Goal: Entertainment & Leisure: Browse casually

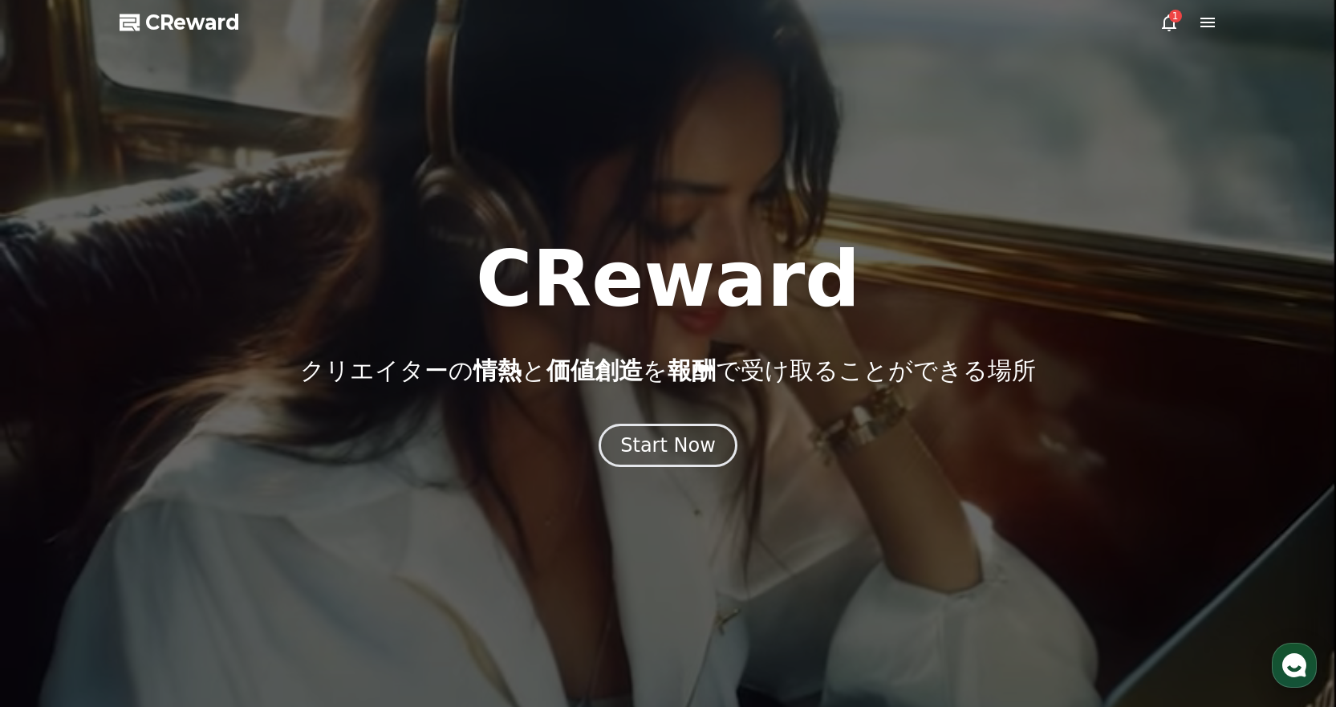
click at [1166, 25] on icon at bounding box center [1169, 22] width 19 height 19
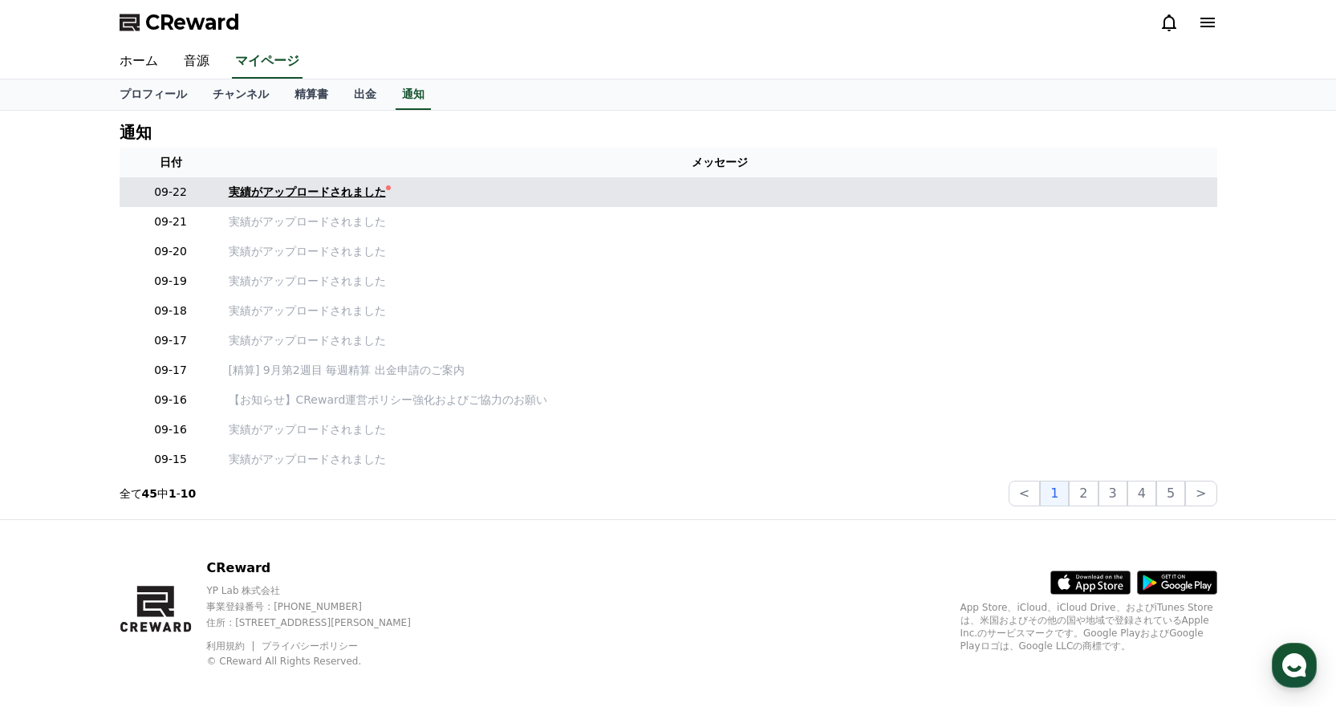
click at [269, 197] on div "実績がアップロードされました" at bounding box center [307, 192] width 157 height 17
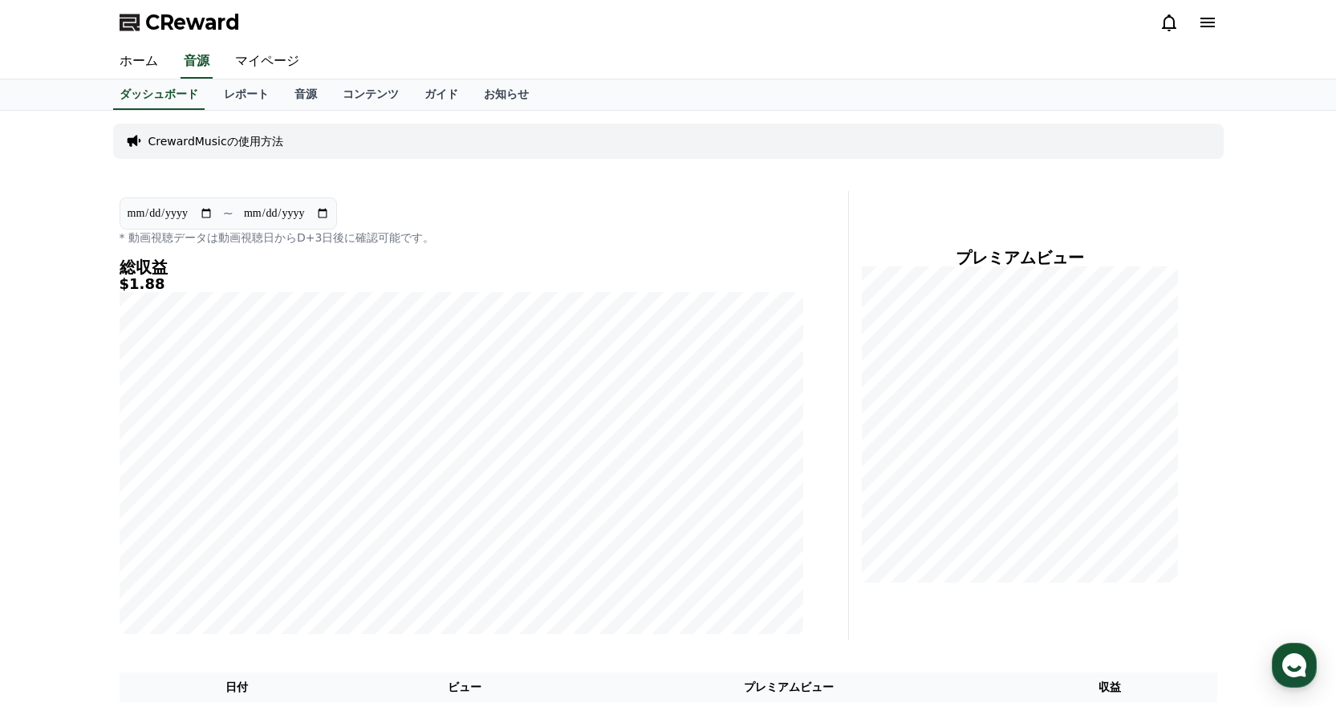
click at [889, 52] on div "ホーム 音源 マイページ" at bounding box center [669, 62] width 1124 height 34
click at [284, 94] on link "音源" at bounding box center [306, 94] width 48 height 31
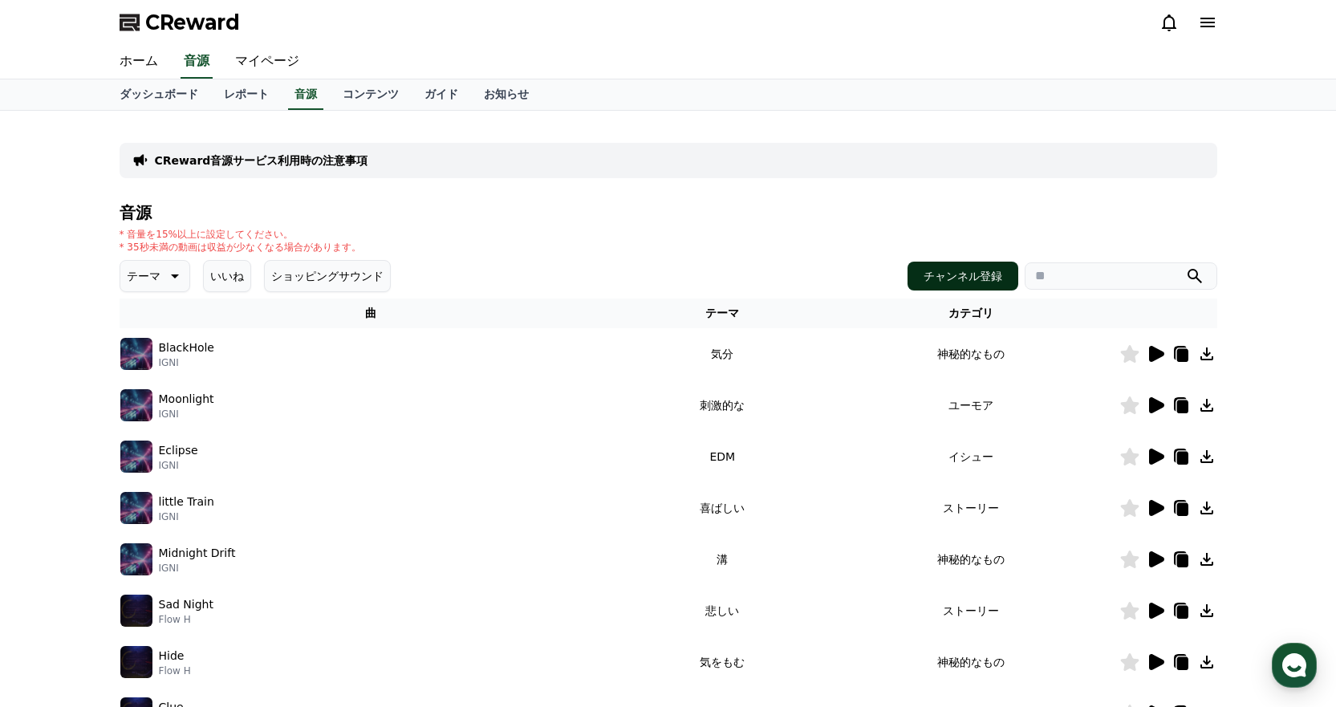
click at [986, 273] on button "チャンネル登録" at bounding box center [963, 276] width 111 height 29
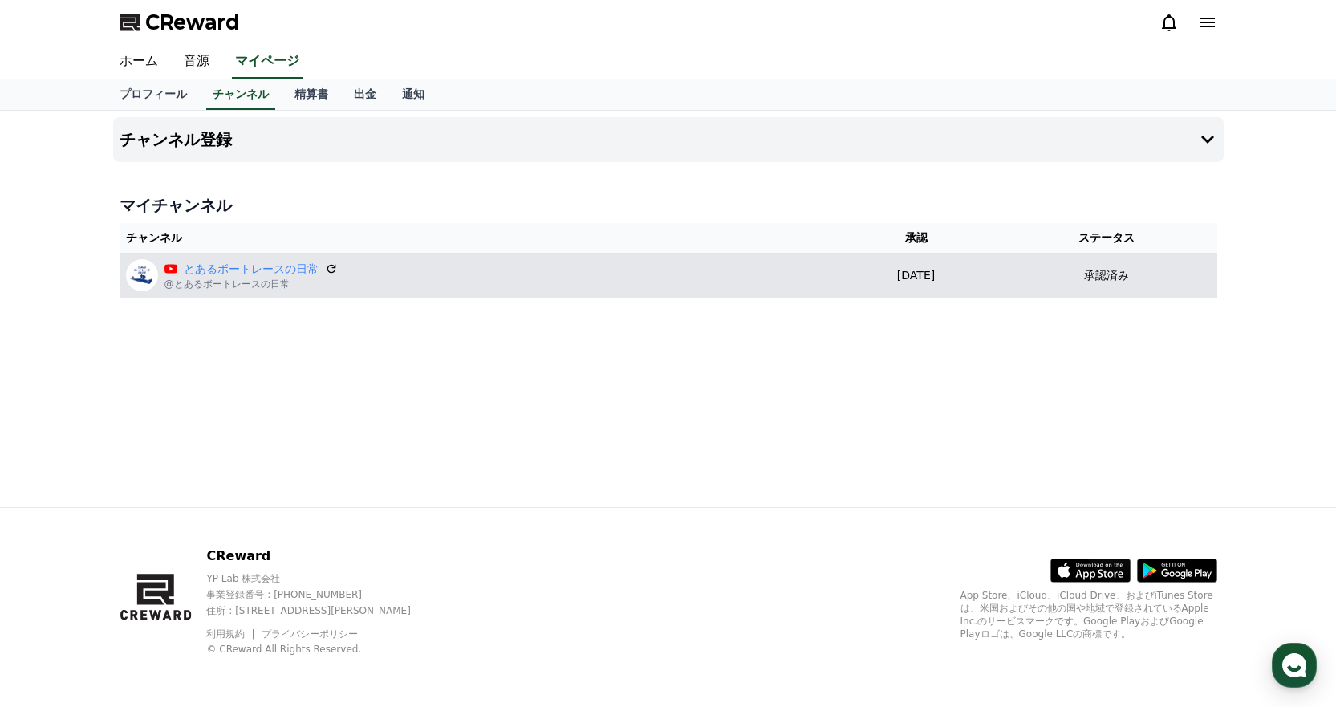
drag, startPoint x: 647, startPoint y: 297, endPoint x: 529, endPoint y: 294, distance: 118.0
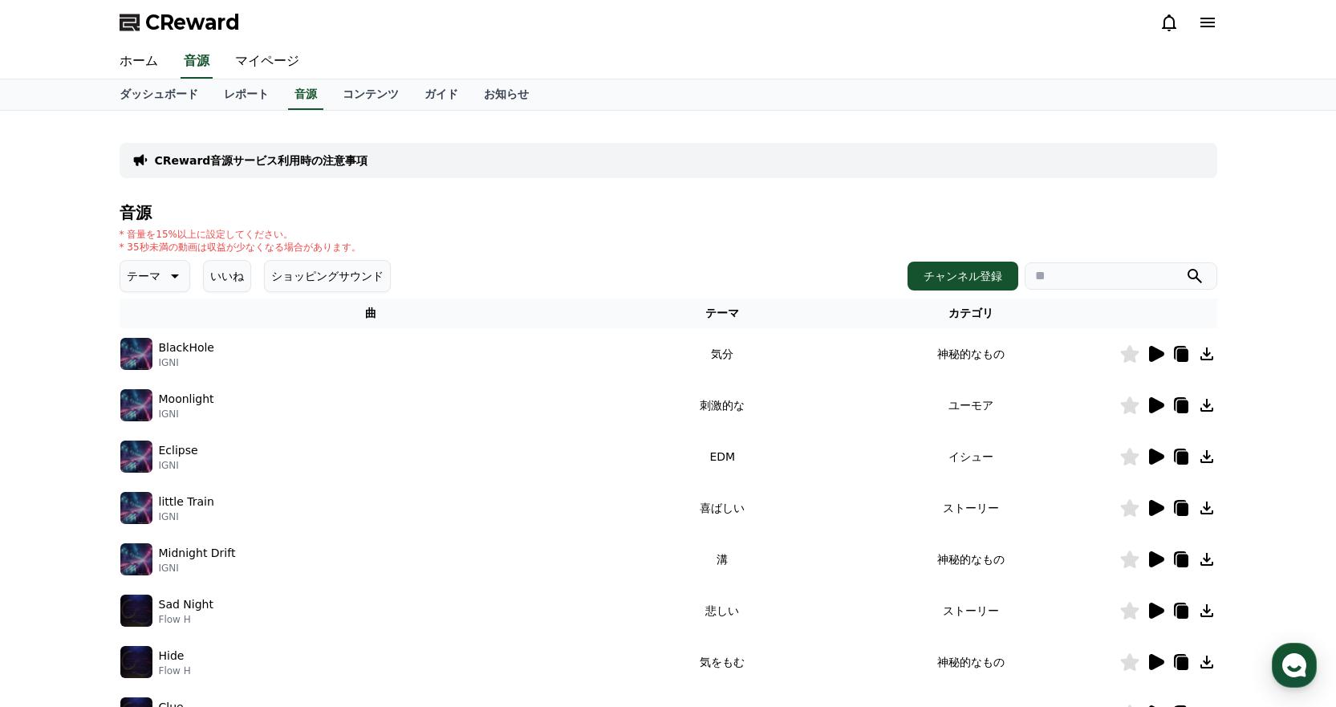
click at [211, 281] on button "いいね" at bounding box center [227, 276] width 48 height 32
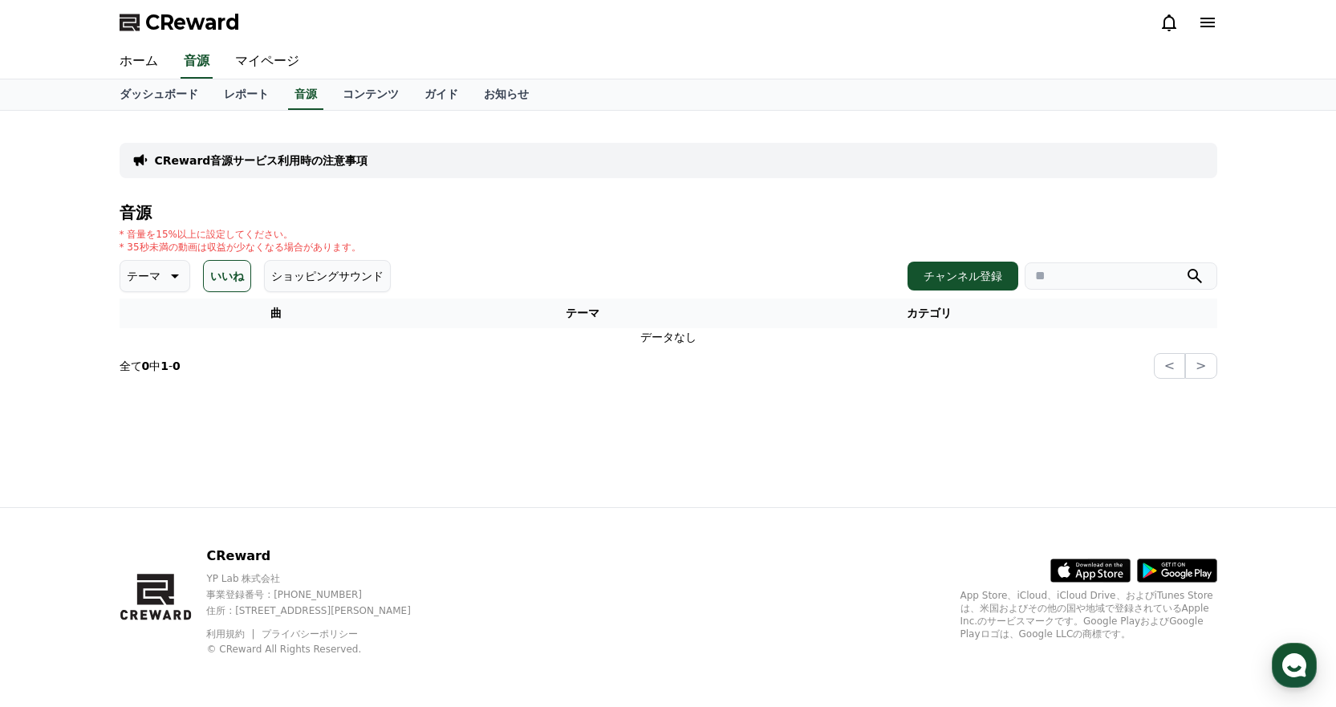
click at [214, 273] on button "いいね" at bounding box center [227, 276] width 48 height 32
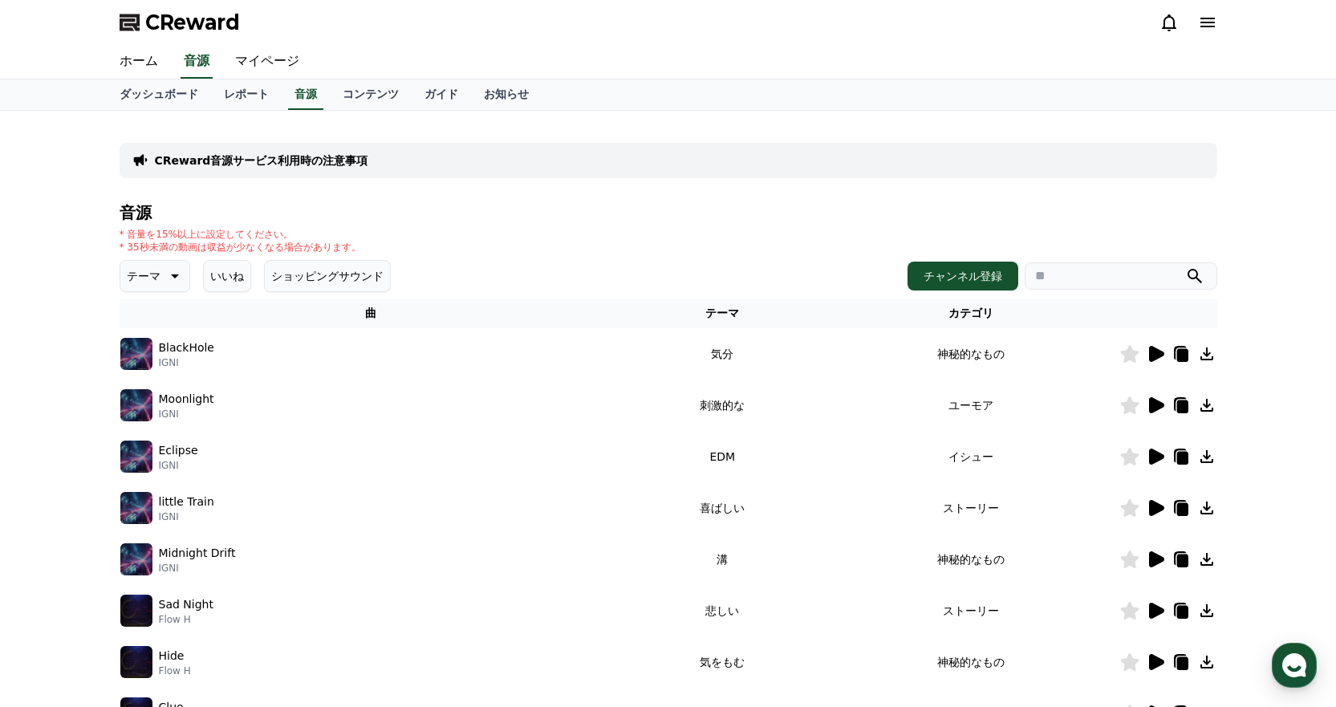
click at [145, 280] on p "テーマ" at bounding box center [144, 276] width 34 height 22
click at [153, 332] on button "明るい" at bounding box center [145, 324] width 47 height 35
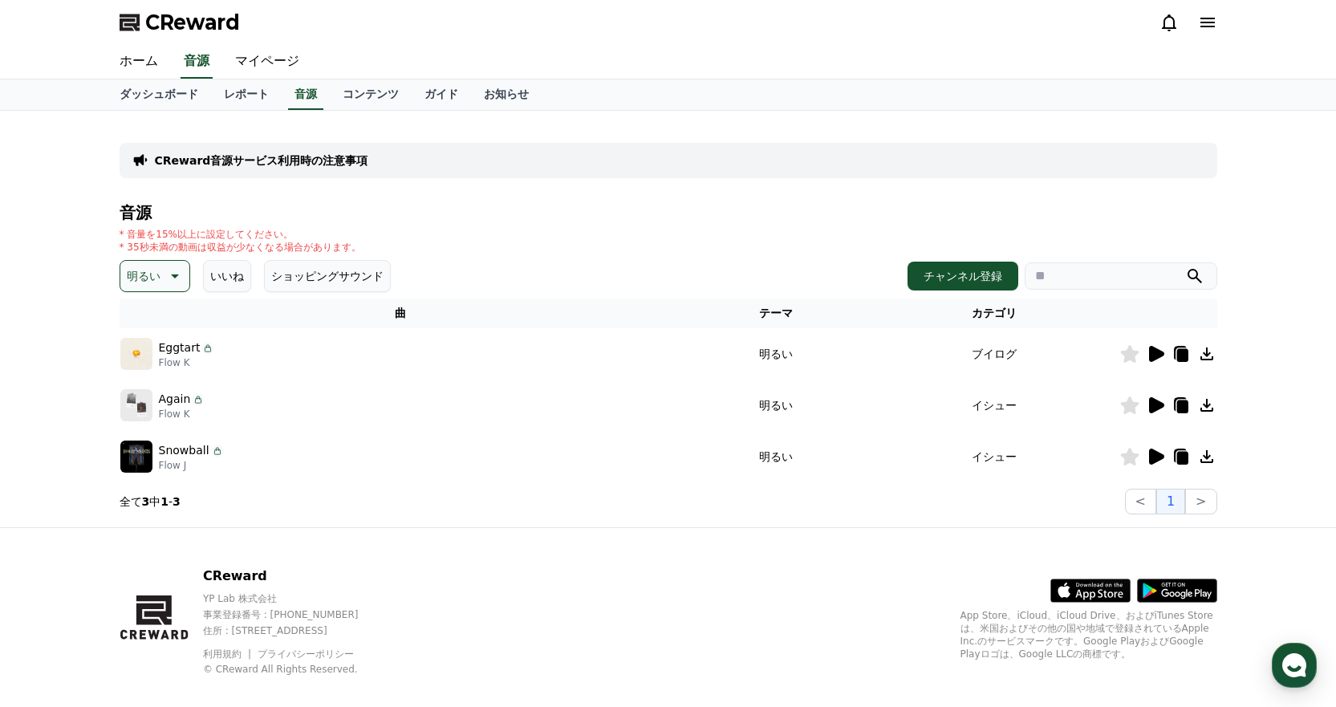
scroll to position [20, 0]
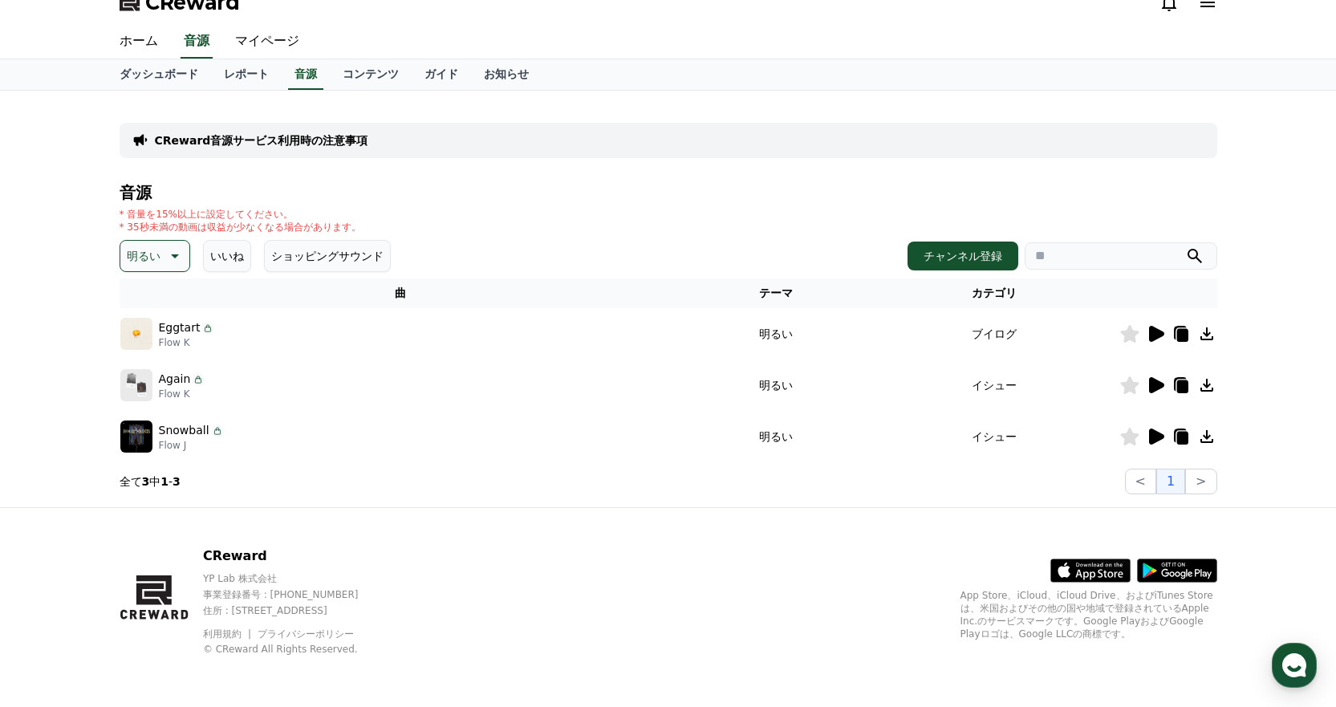
click at [1158, 334] on icon at bounding box center [1156, 334] width 15 height 16
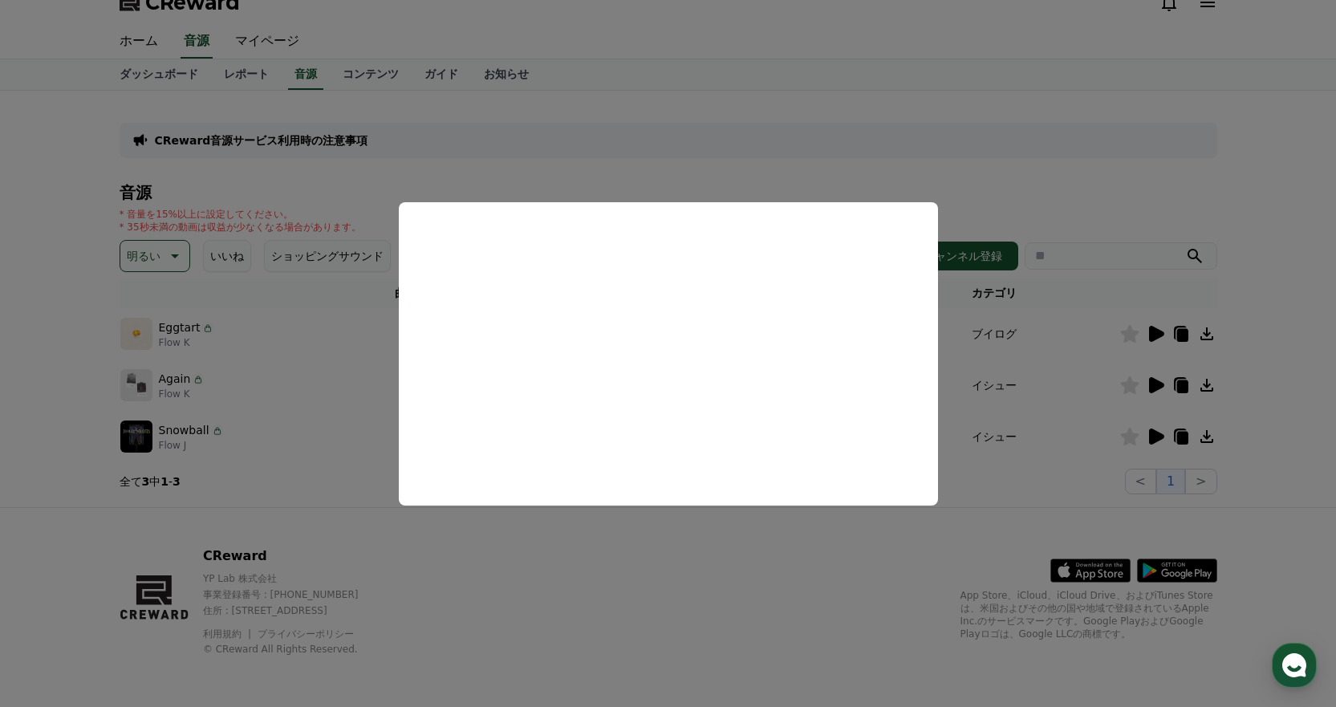
click at [1227, 169] on button "close modal" at bounding box center [668, 353] width 1336 height 707
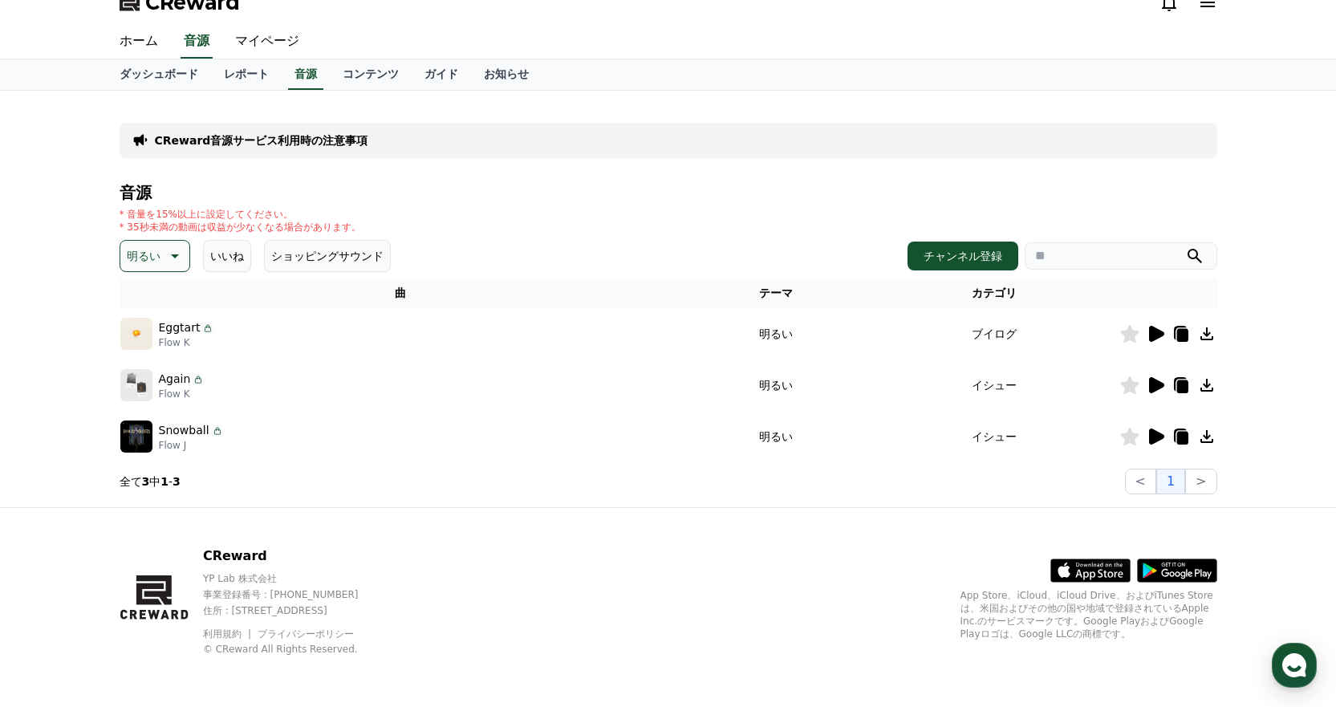
click at [1149, 437] on icon at bounding box center [1155, 436] width 19 height 19
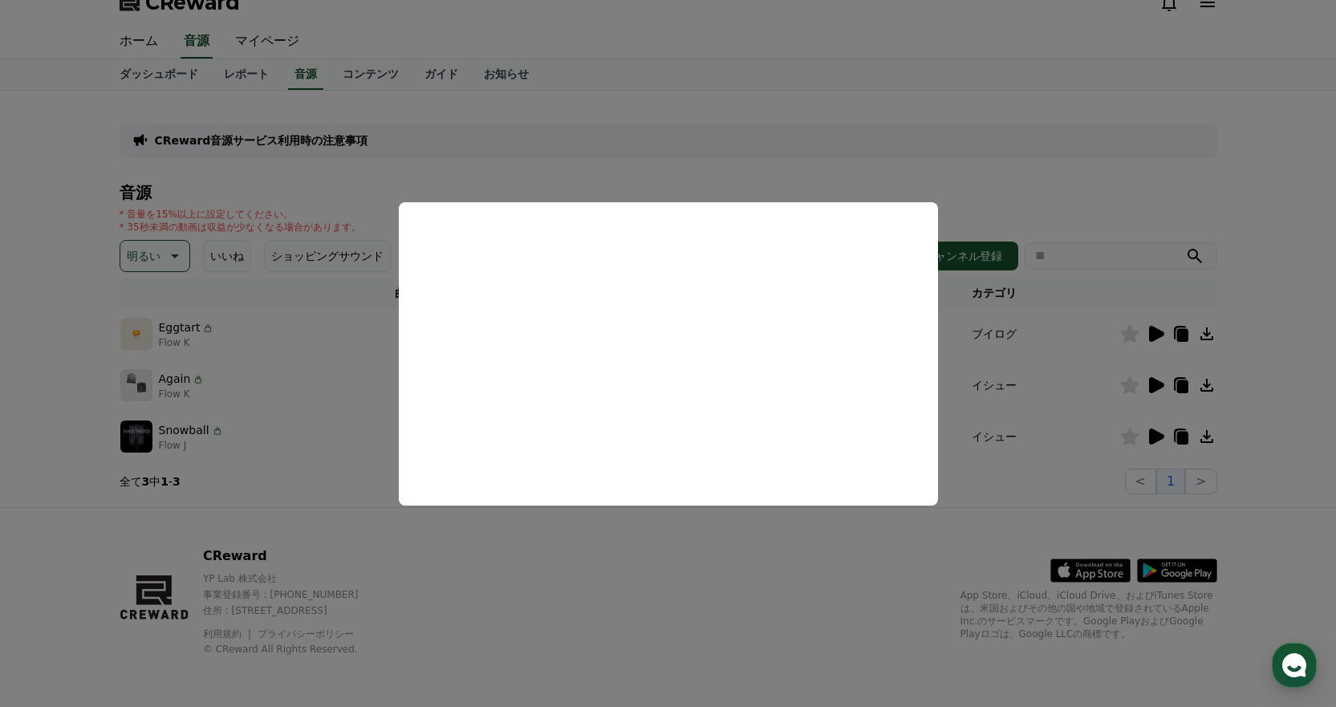
click at [750, 132] on button "close modal" at bounding box center [668, 353] width 1336 height 707
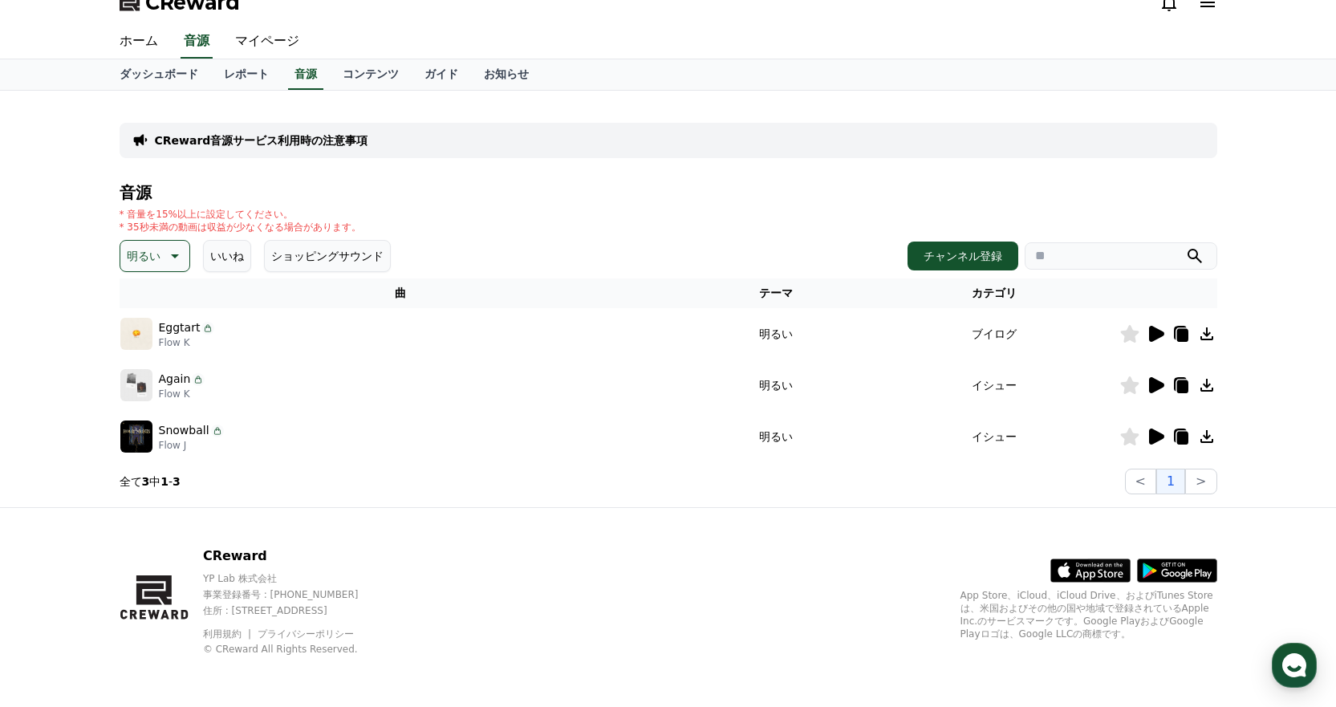
click at [147, 253] on p "明るい" at bounding box center [144, 256] width 34 height 22
click at [141, 355] on button "劇的な" at bounding box center [145, 353] width 47 height 35
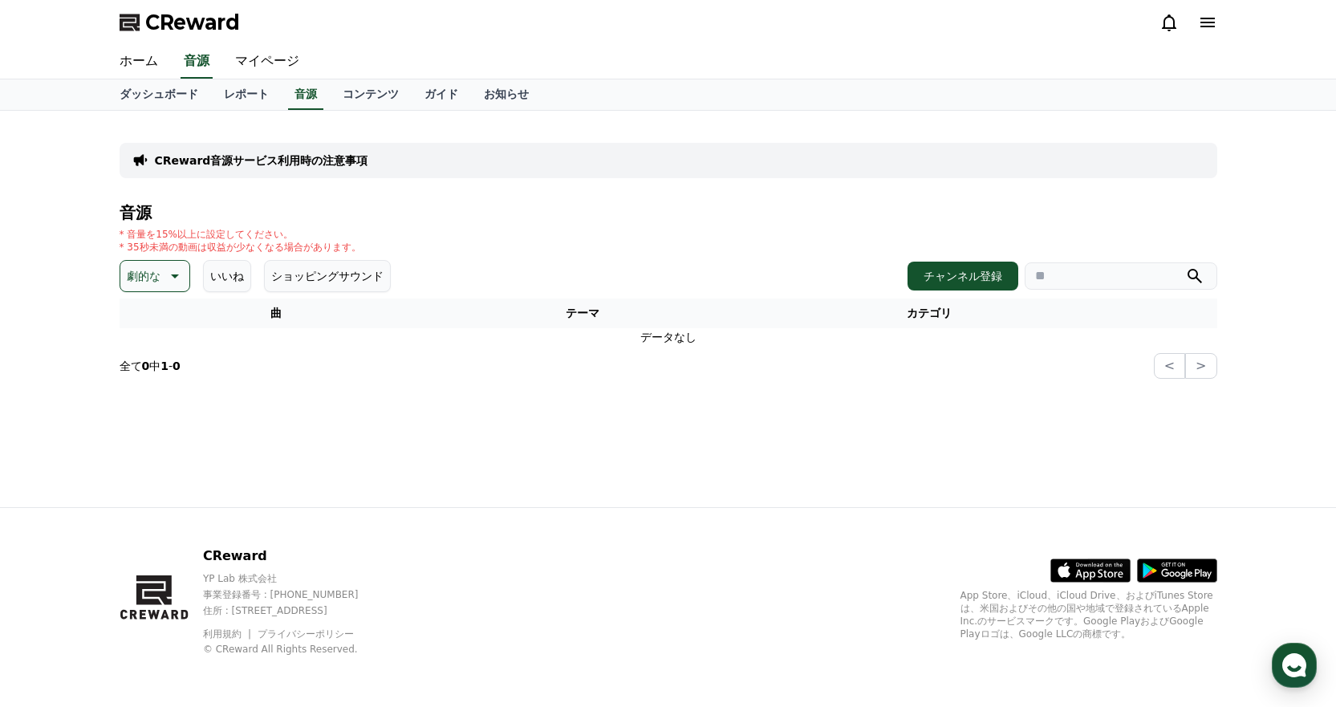
click at [149, 264] on button "劇的な" at bounding box center [155, 276] width 71 height 32
click at [147, 317] on button "全て" at bounding box center [139, 318] width 35 height 35
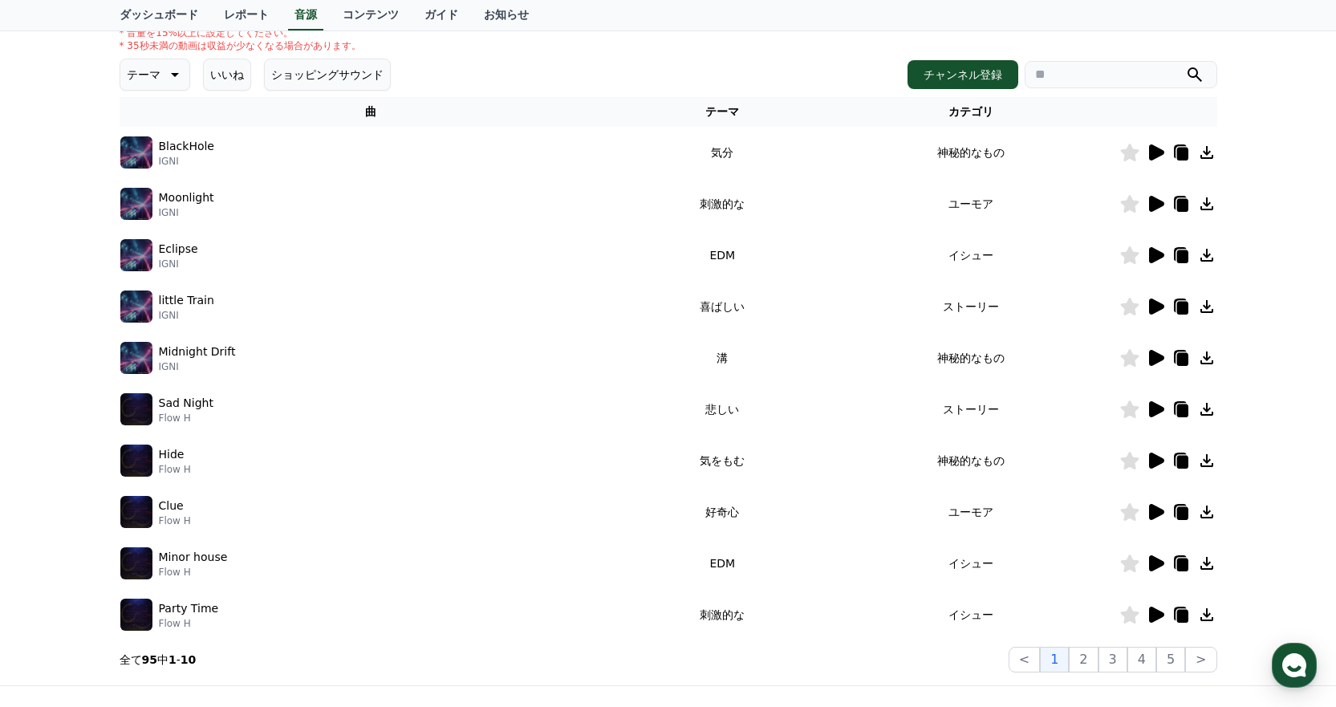
scroll to position [219, 0]
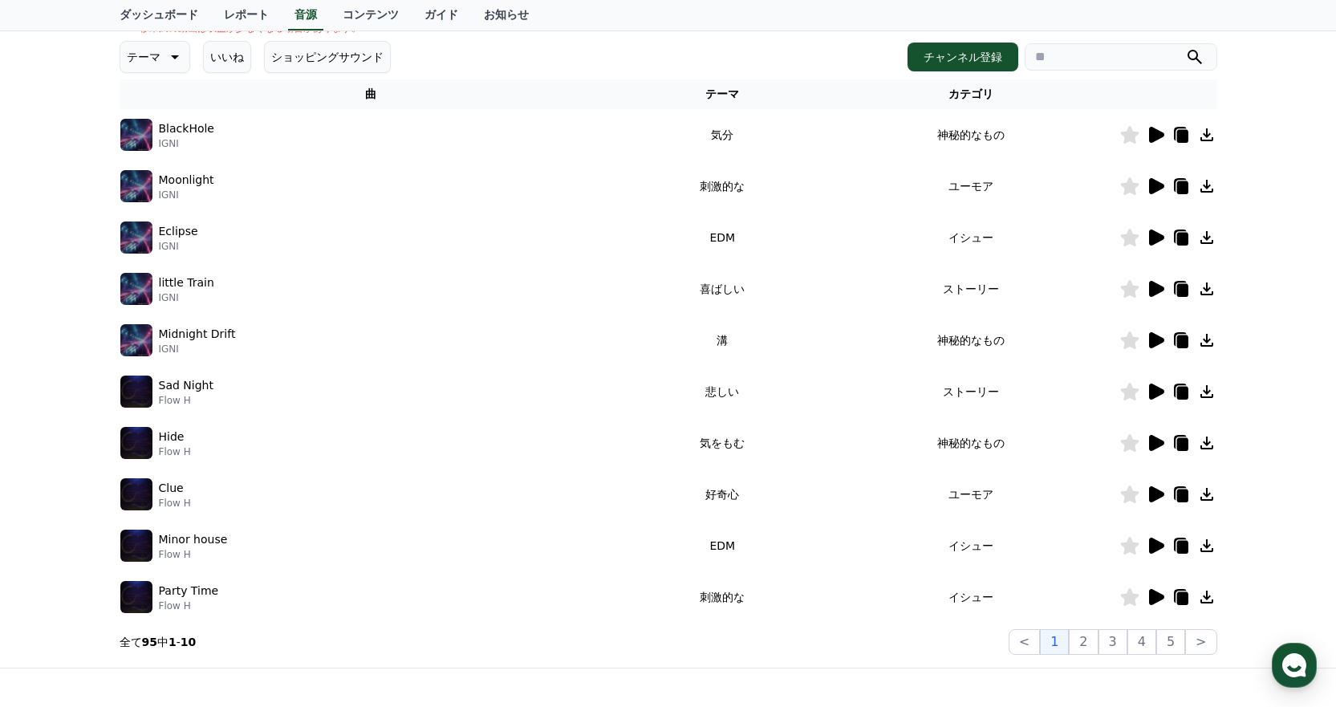
click at [1155, 132] on icon at bounding box center [1156, 135] width 15 height 16
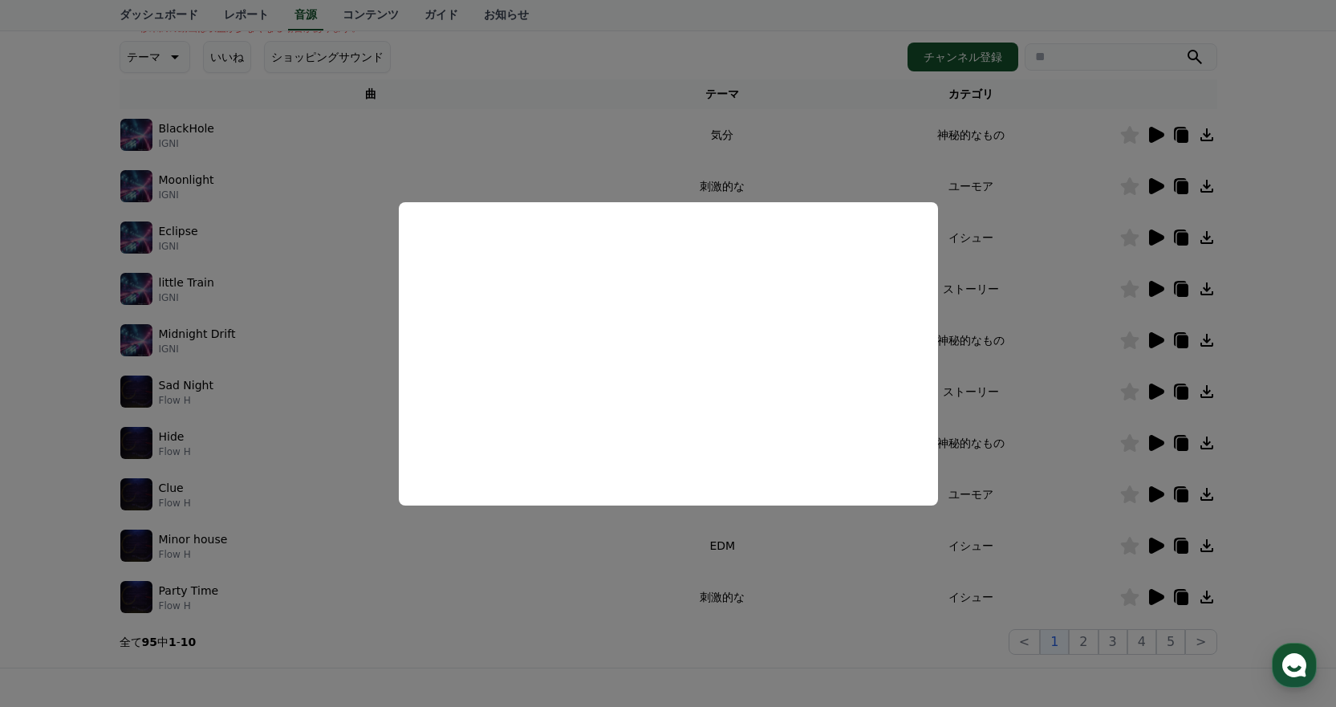
click at [1035, 282] on button "close modal" at bounding box center [668, 353] width 1336 height 707
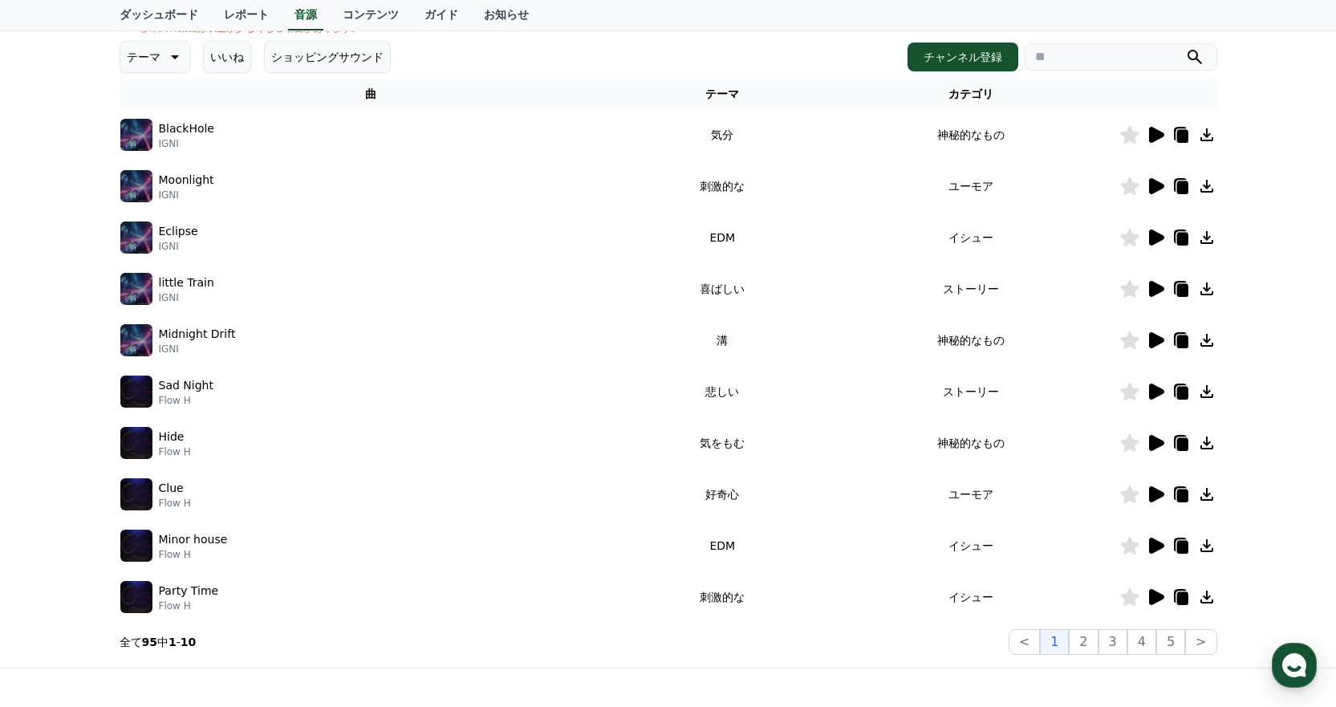
click at [1155, 283] on icon at bounding box center [1156, 289] width 15 height 16
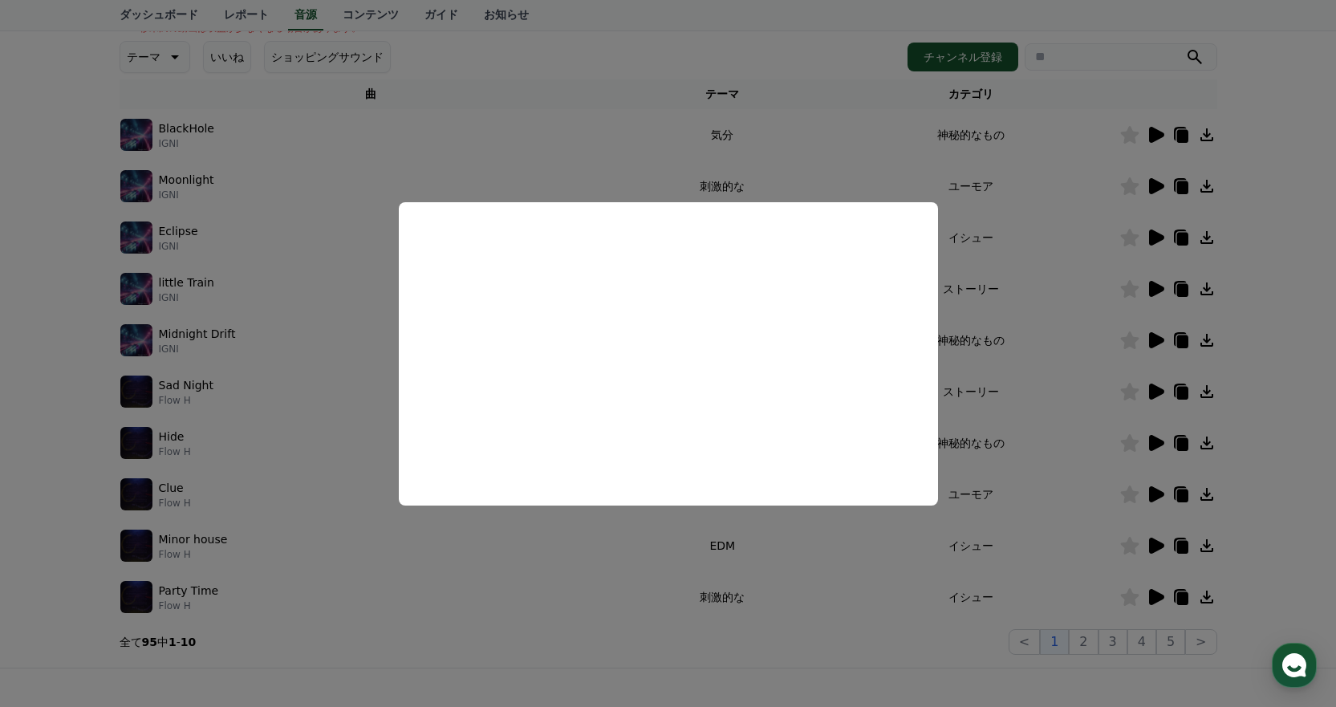
click at [1060, 284] on button "close modal" at bounding box center [668, 353] width 1336 height 707
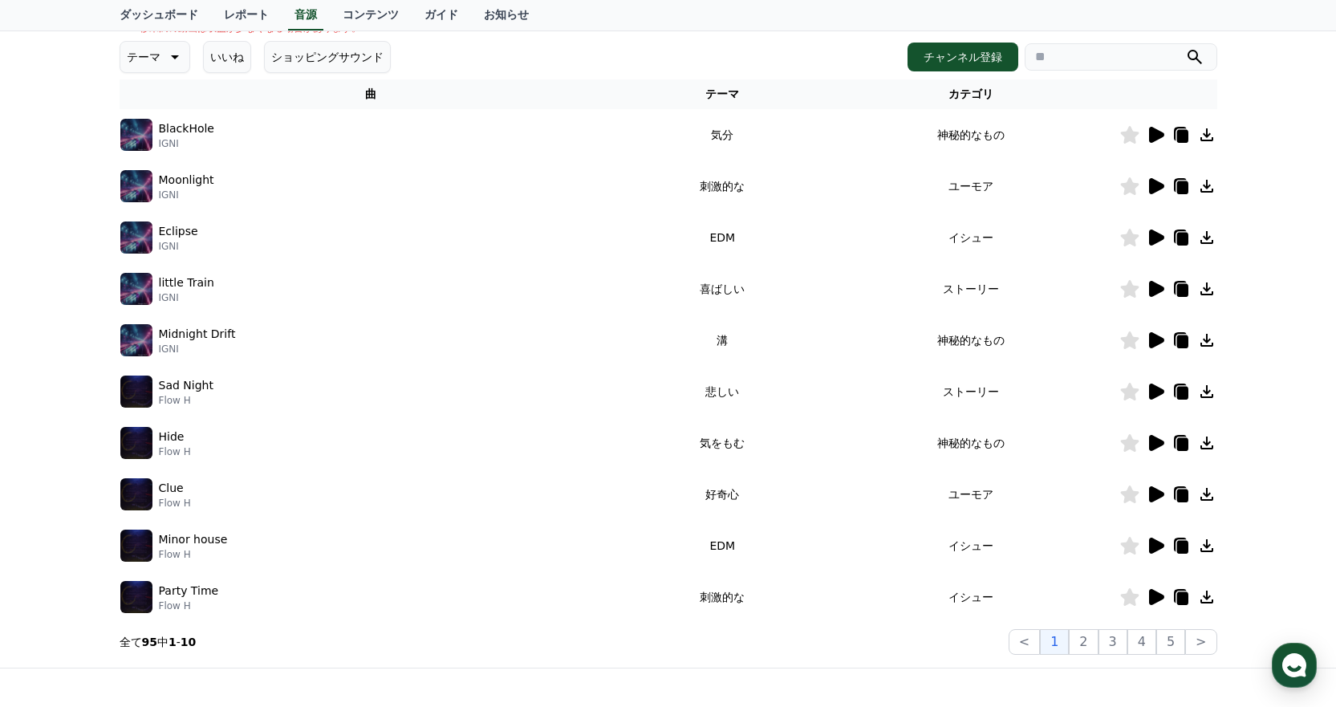
click at [1204, 289] on icon at bounding box center [1207, 289] width 13 height 13
click at [1082, 637] on button "2" at bounding box center [1083, 642] width 29 height 26
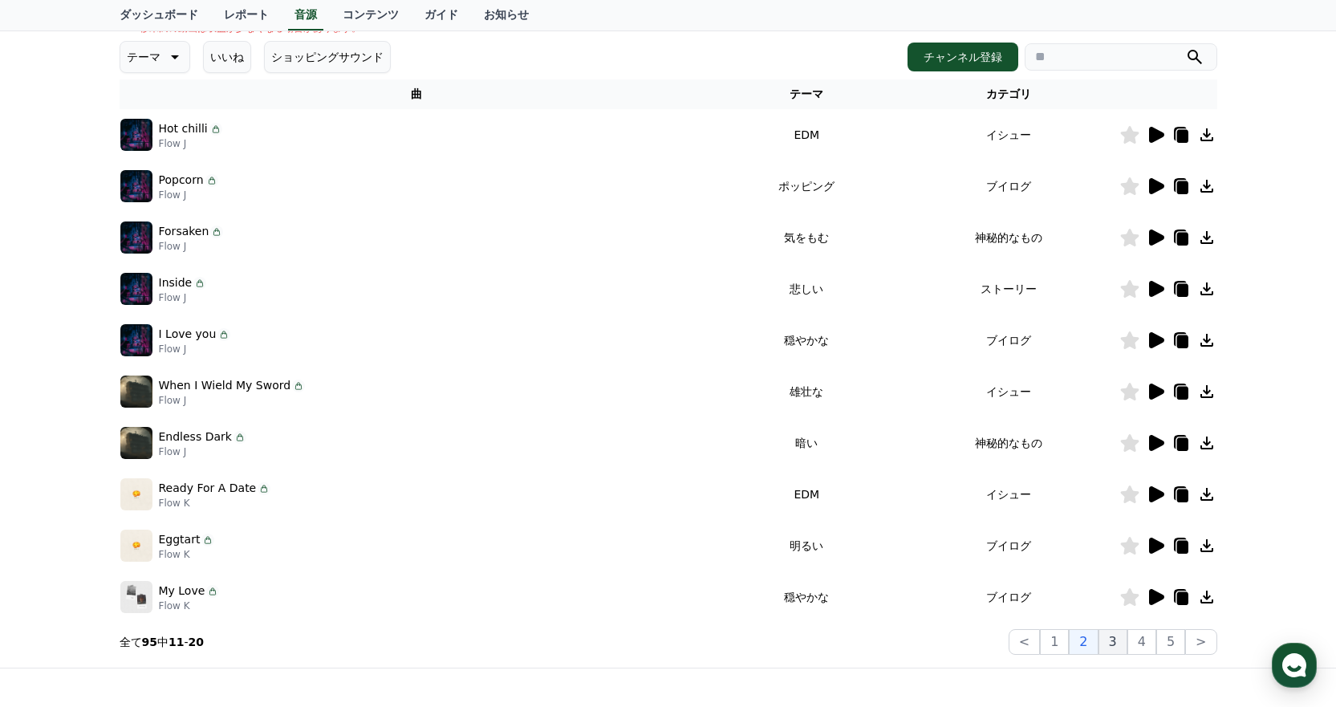
click at [1114, 641] on button "3" at bounding box center [1113, 642] width 29 height 26
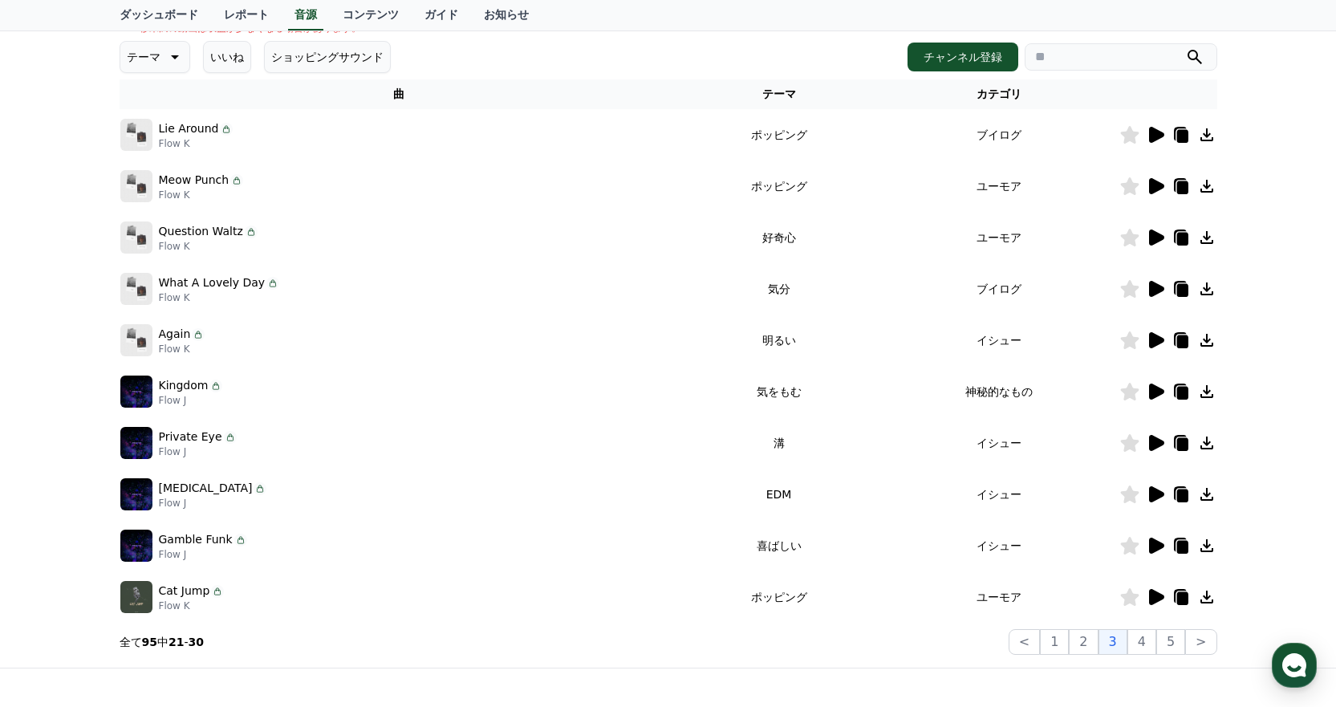
click at [1150, 186] on icon at bounding box center [1156, 186] width 15 height 16
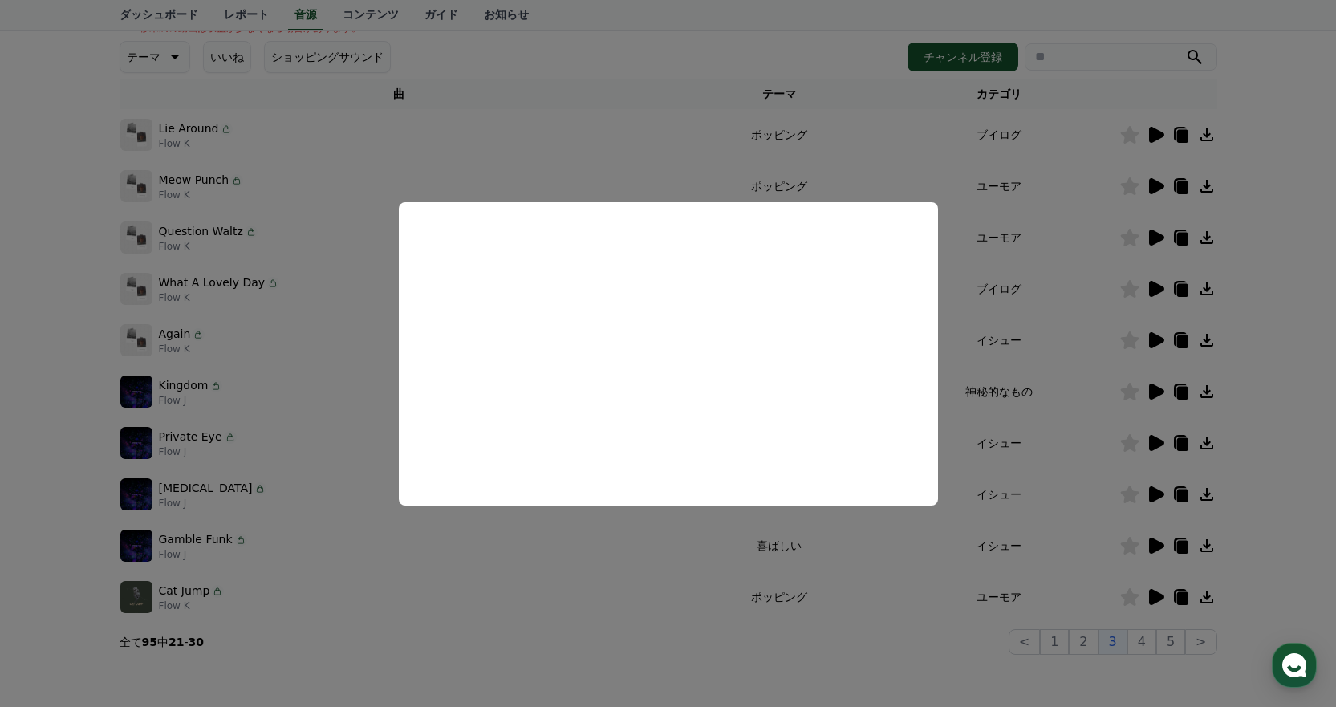
click at [1051, 307] on button "close modal" at bounding box center [668, 353] width 1336 height 707
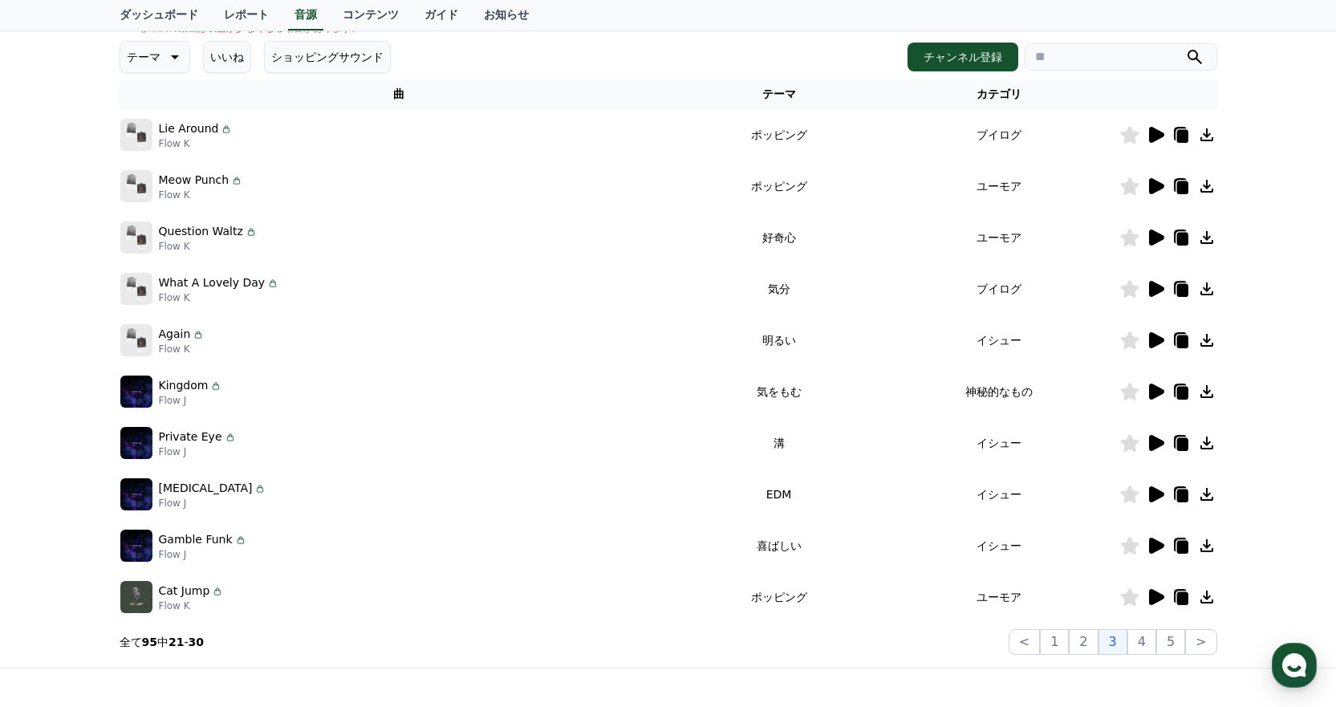
click at [1156, 232] on icon at bounding box center [1156, 238] width 15 height 16
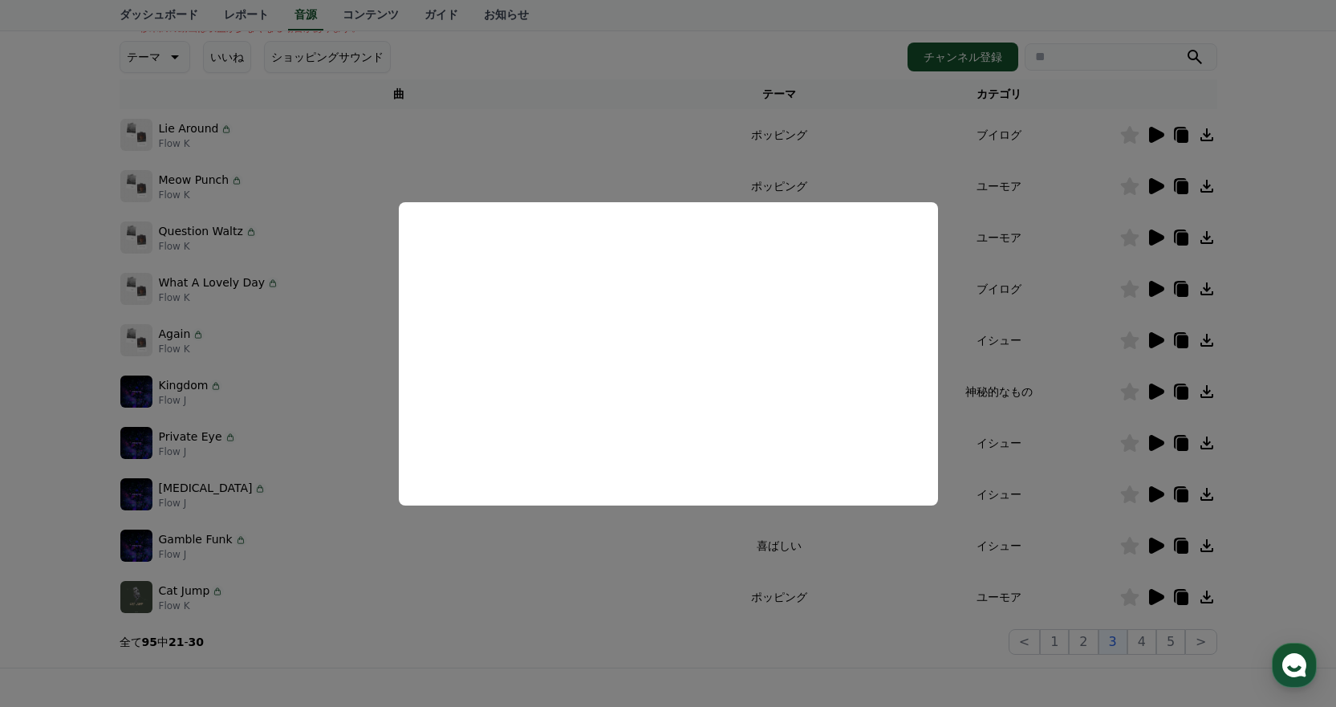
click at [1007, 322] on button "close modal" at bounding box center [668, 353] width 1336 height 707
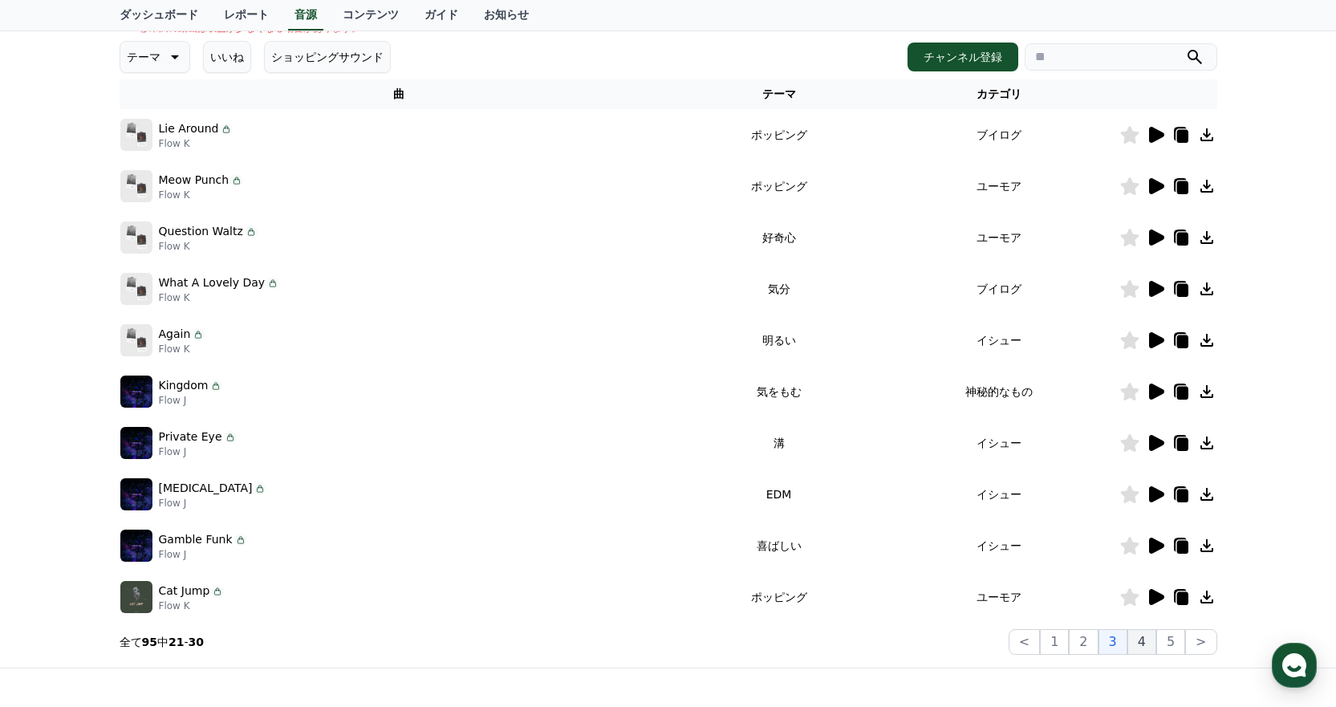
click at [1136, 639] on button "4" at bounding box center [1142, 642] width 29 height 26
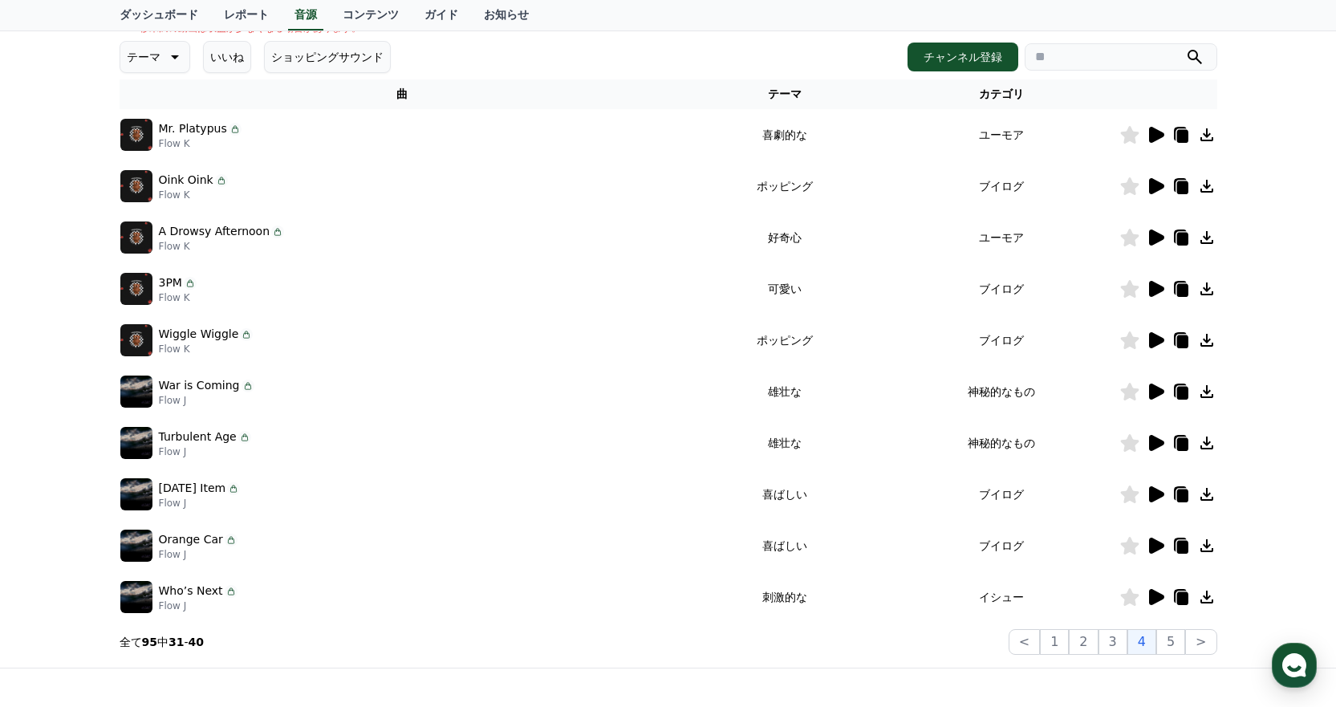
click at [1154, 596] on icon at bounding box center [1156, 597] width 15 height 16
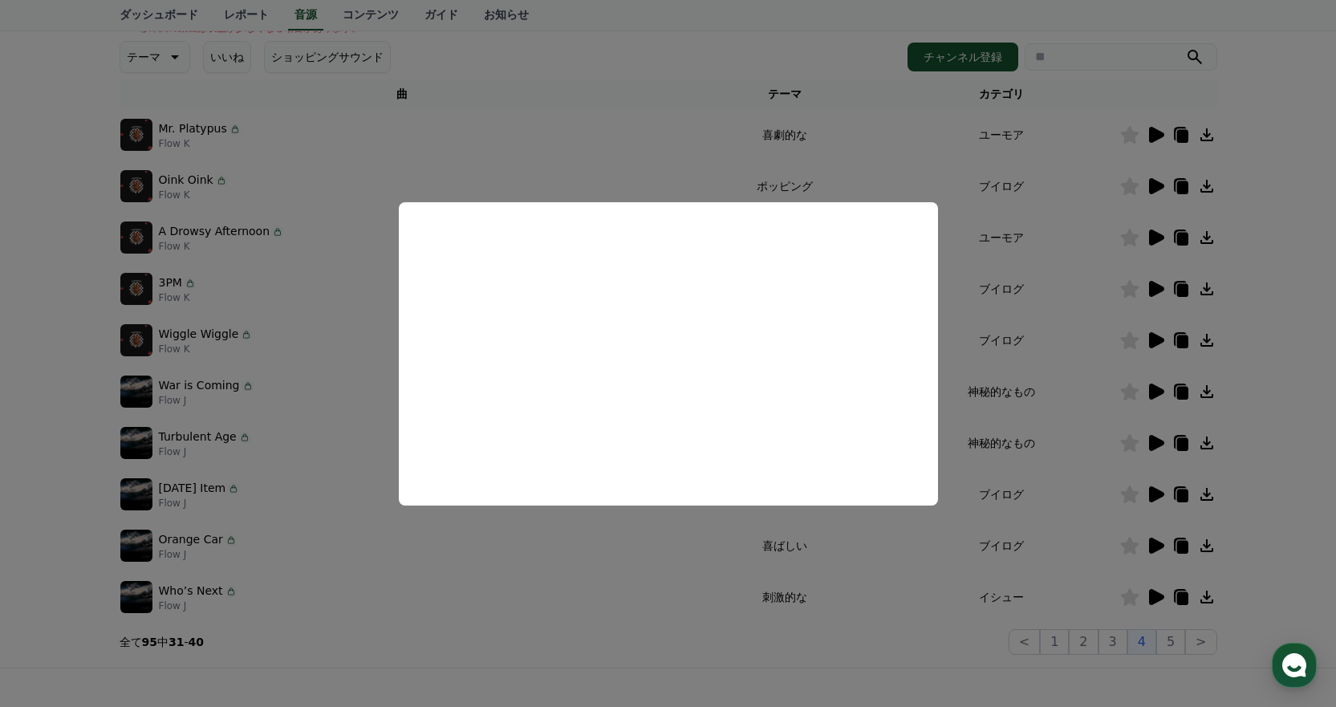
click at [1063, 319] on button "close modal" at bounding box center [668, 353] width 1336 height 707
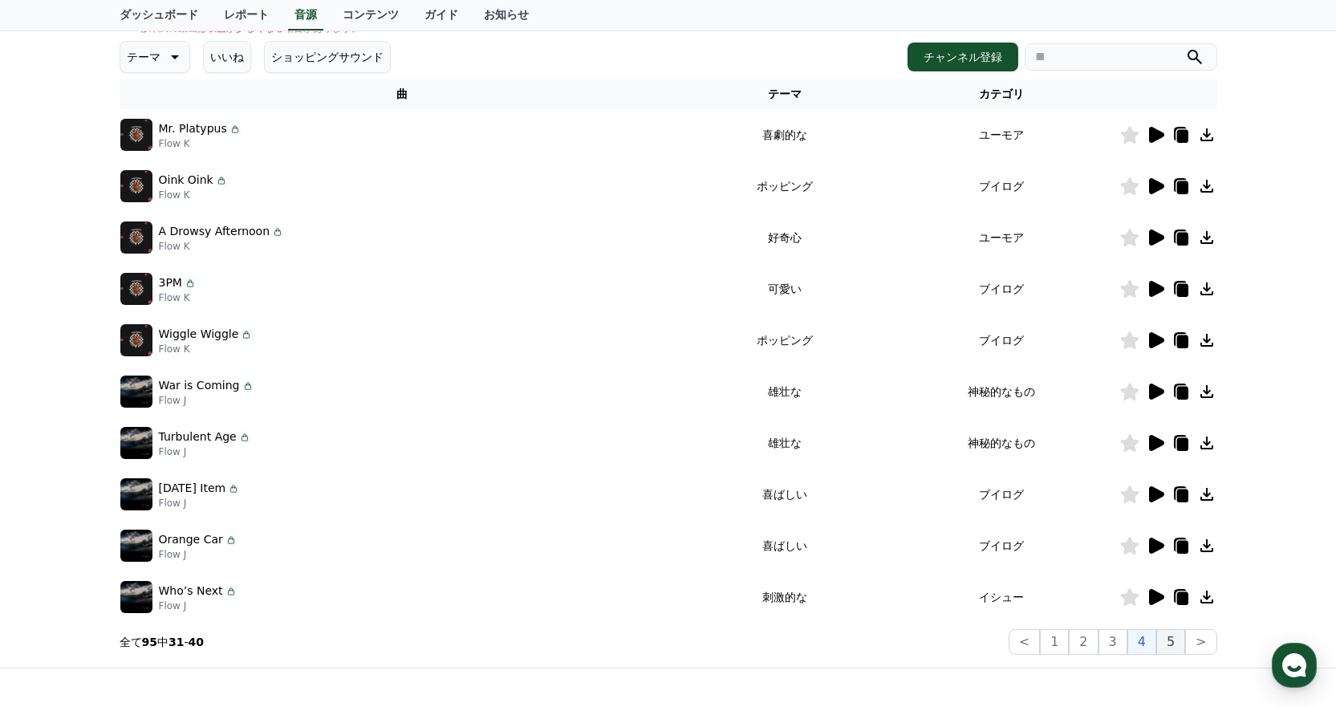
click at [1170, 643] on button "5" at bounding box center [1171, 642] width 29 height 26
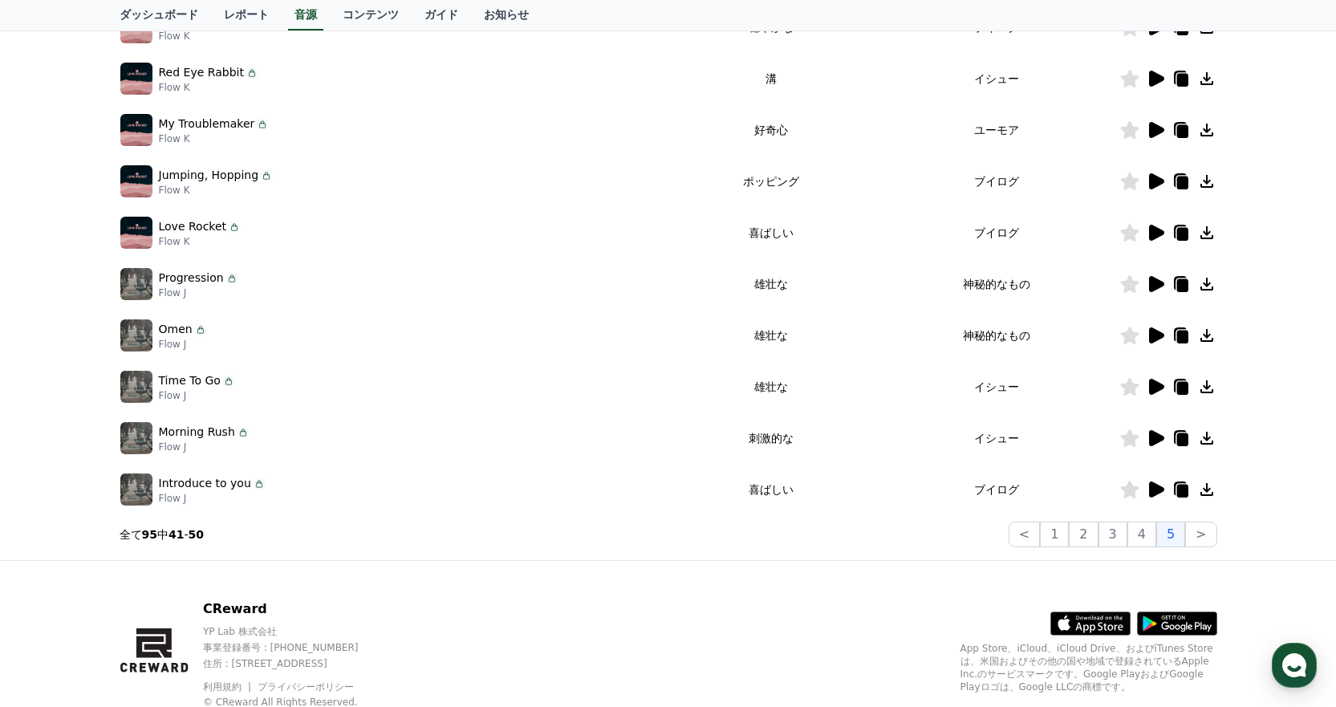
scroll to position [380, 0]
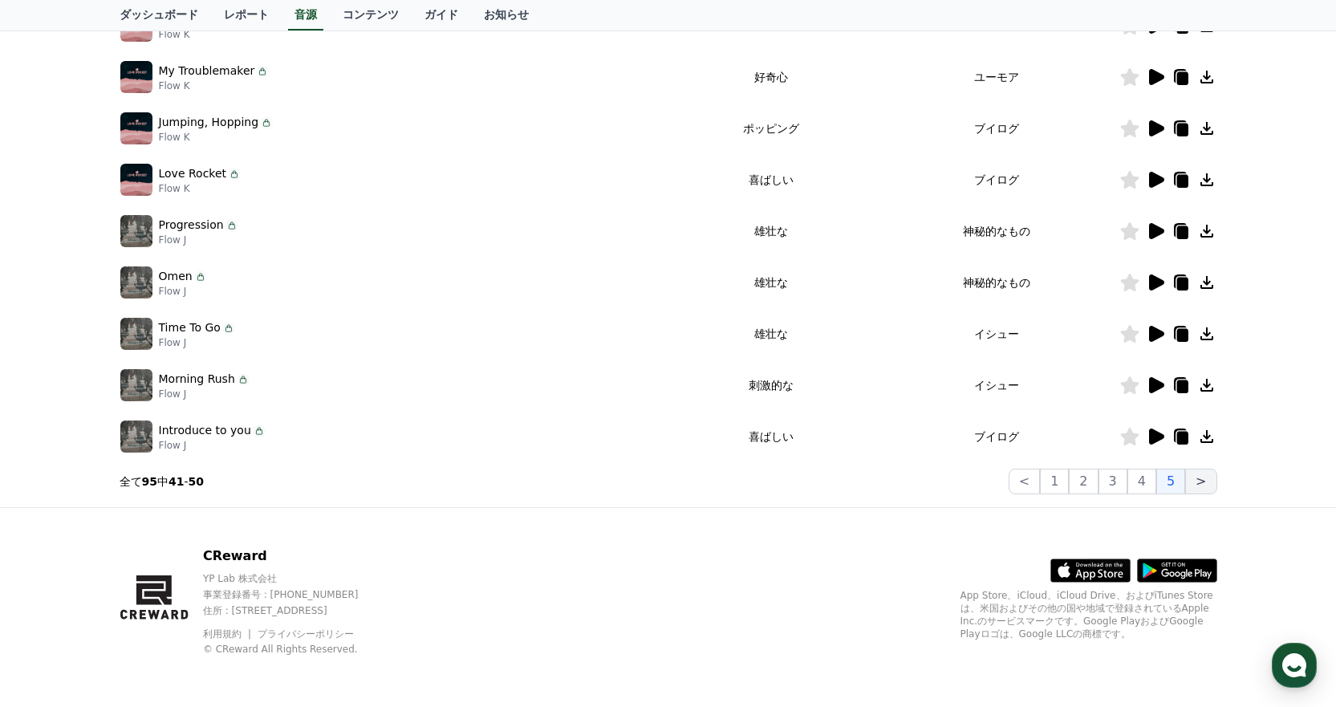
click at [1198, 475] on button ">" at bounding box center [1201, 482] width 31 height 26
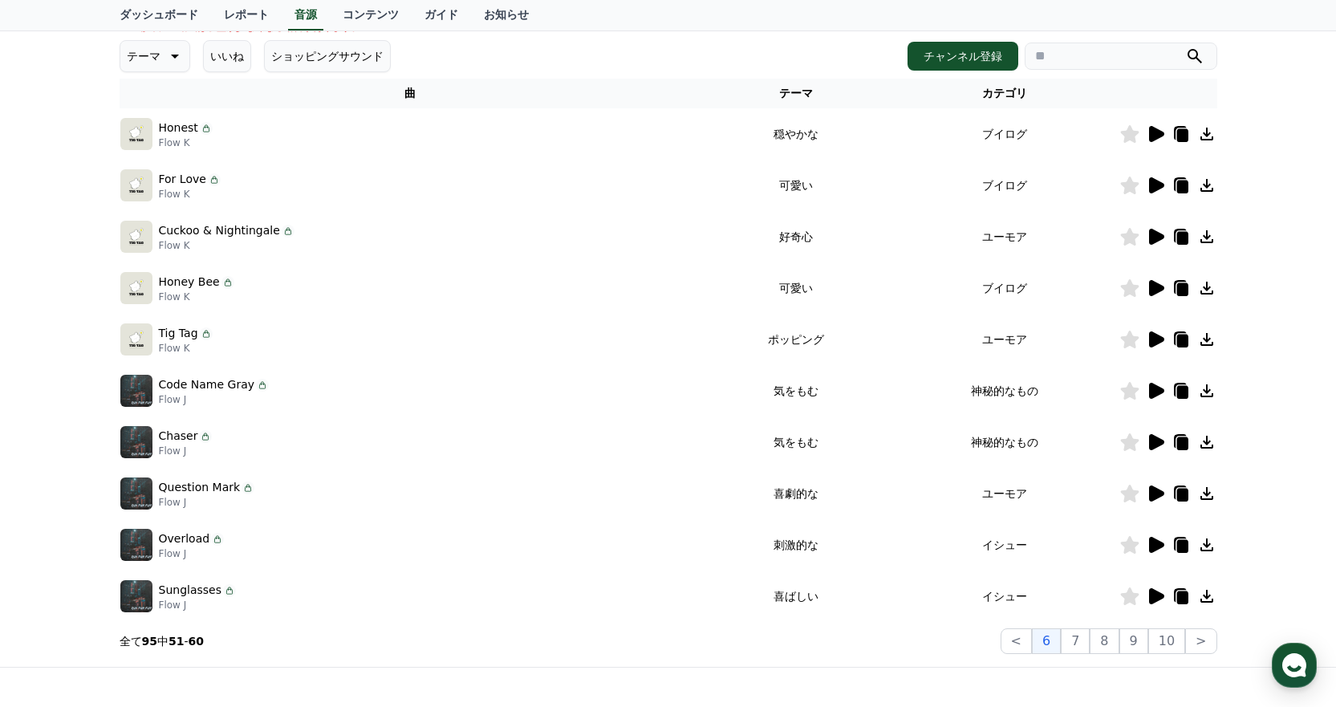
scroll to position [219, 0]
click at [1153, 544] on icon at bounding box center [1156, 546] width 15 height 16
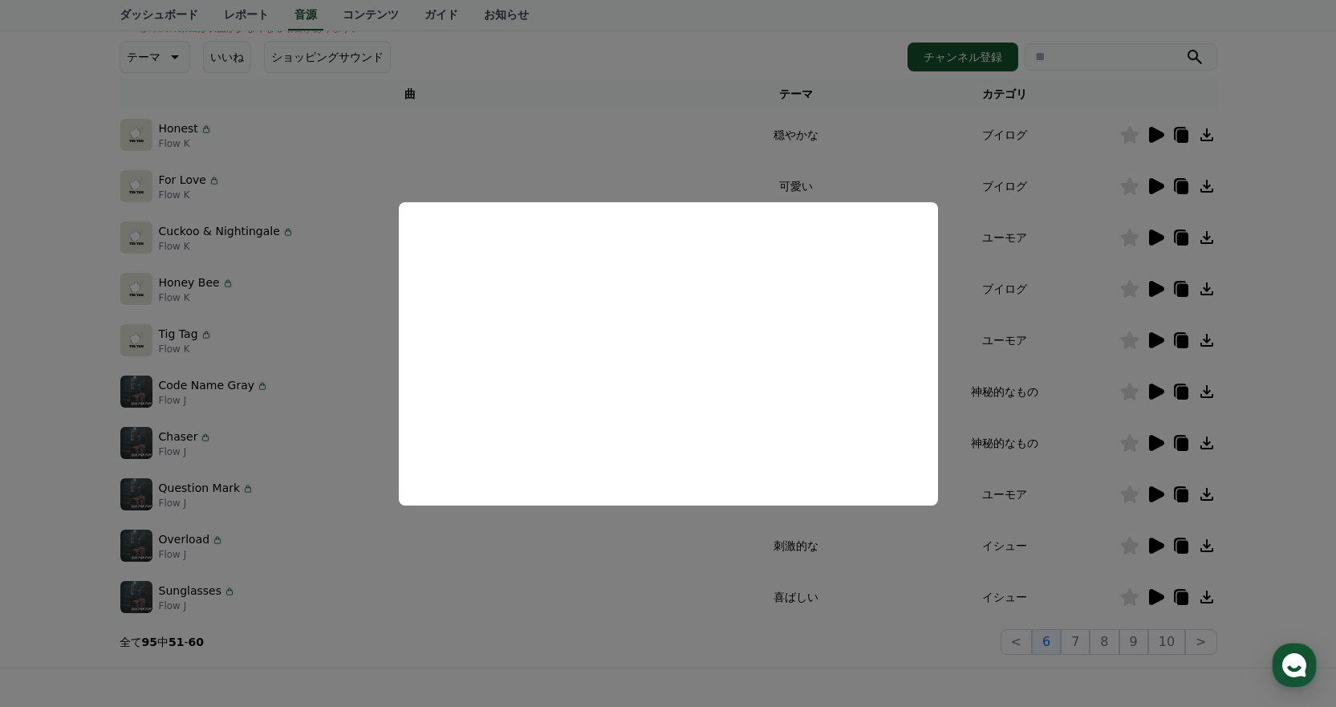
click at [1081, 376] on button "close modal" at bounding box center [668, 353] width 1336 height 707
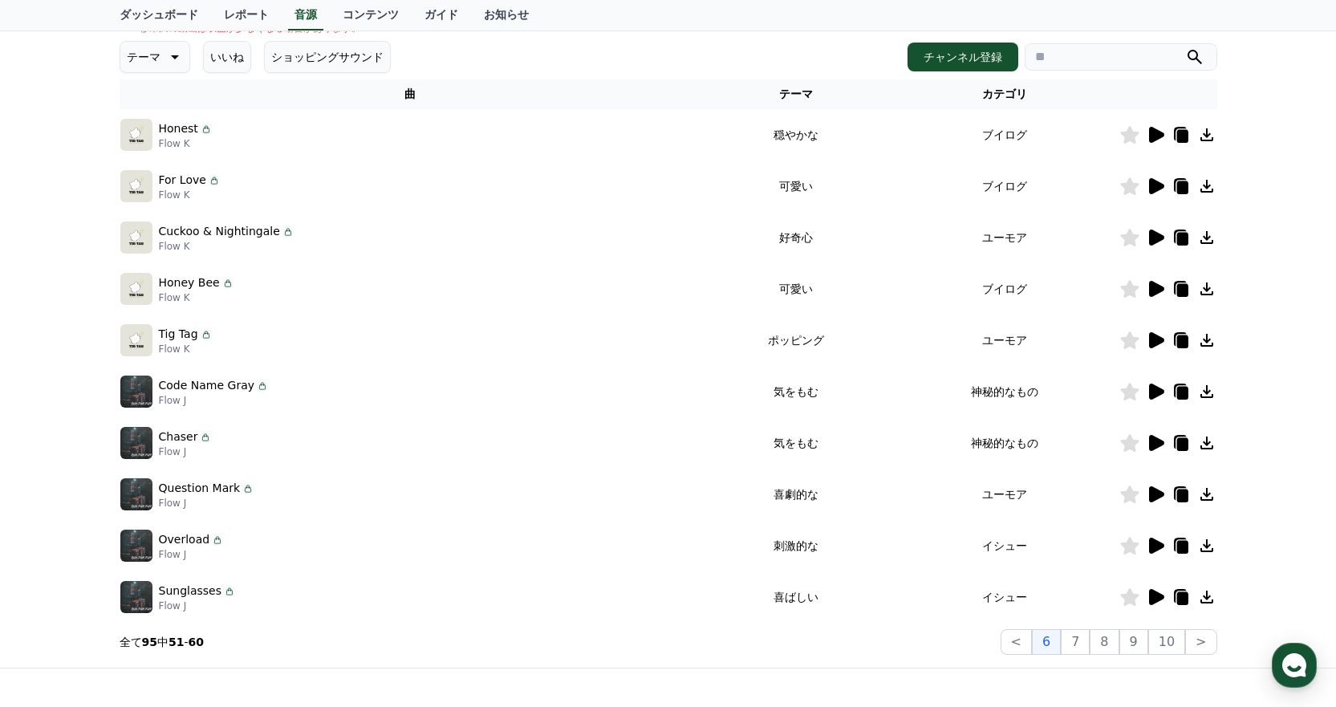
click at [1210, 546] on icon at bounding box center [1207, 545] width 19 height 19
